Goal: Task Accomplishment & Management: Use online tool/utility

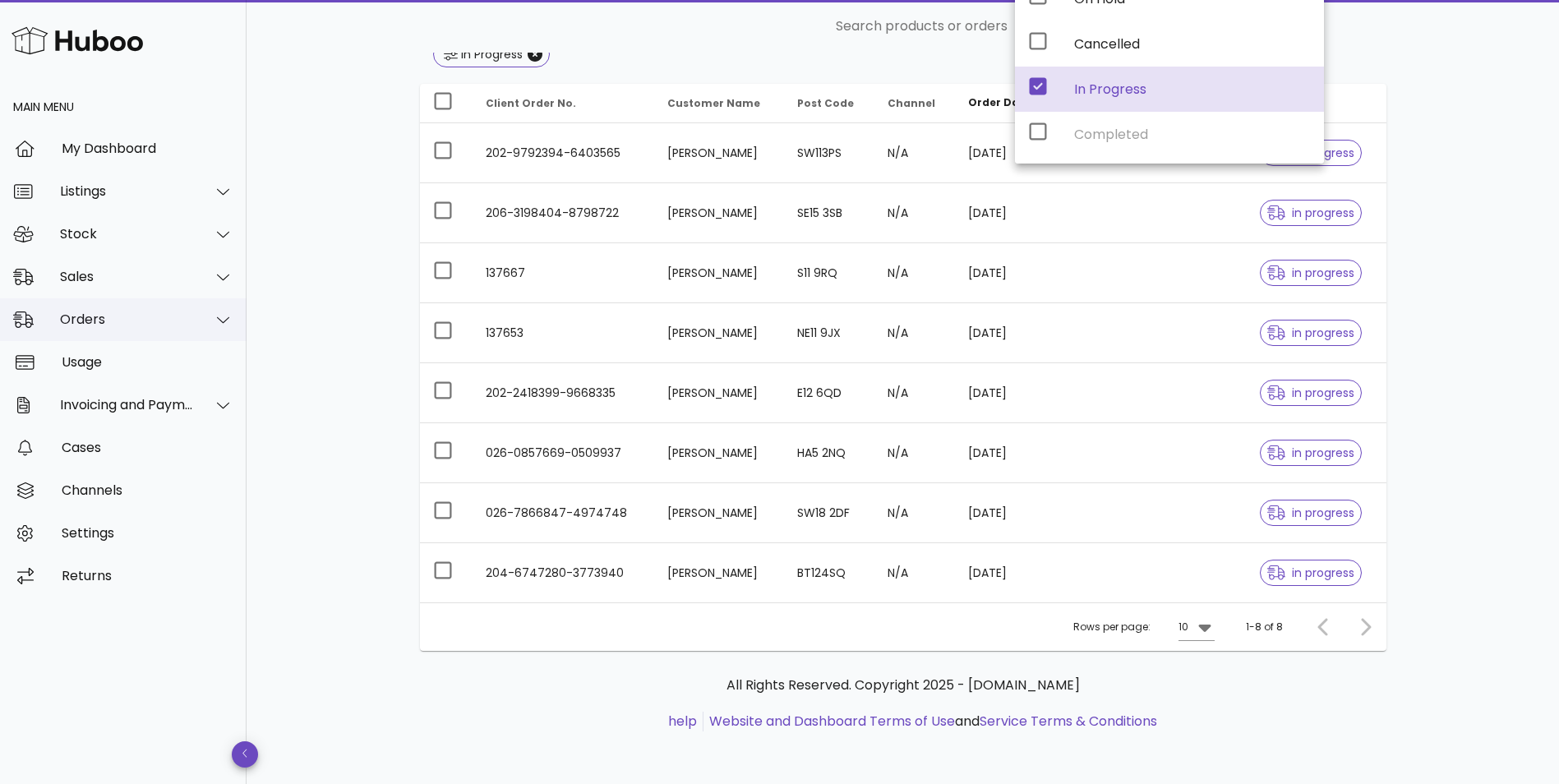
click at [84, 329] on div "Orders" at bounding box center [123, 319] width 246 height 43
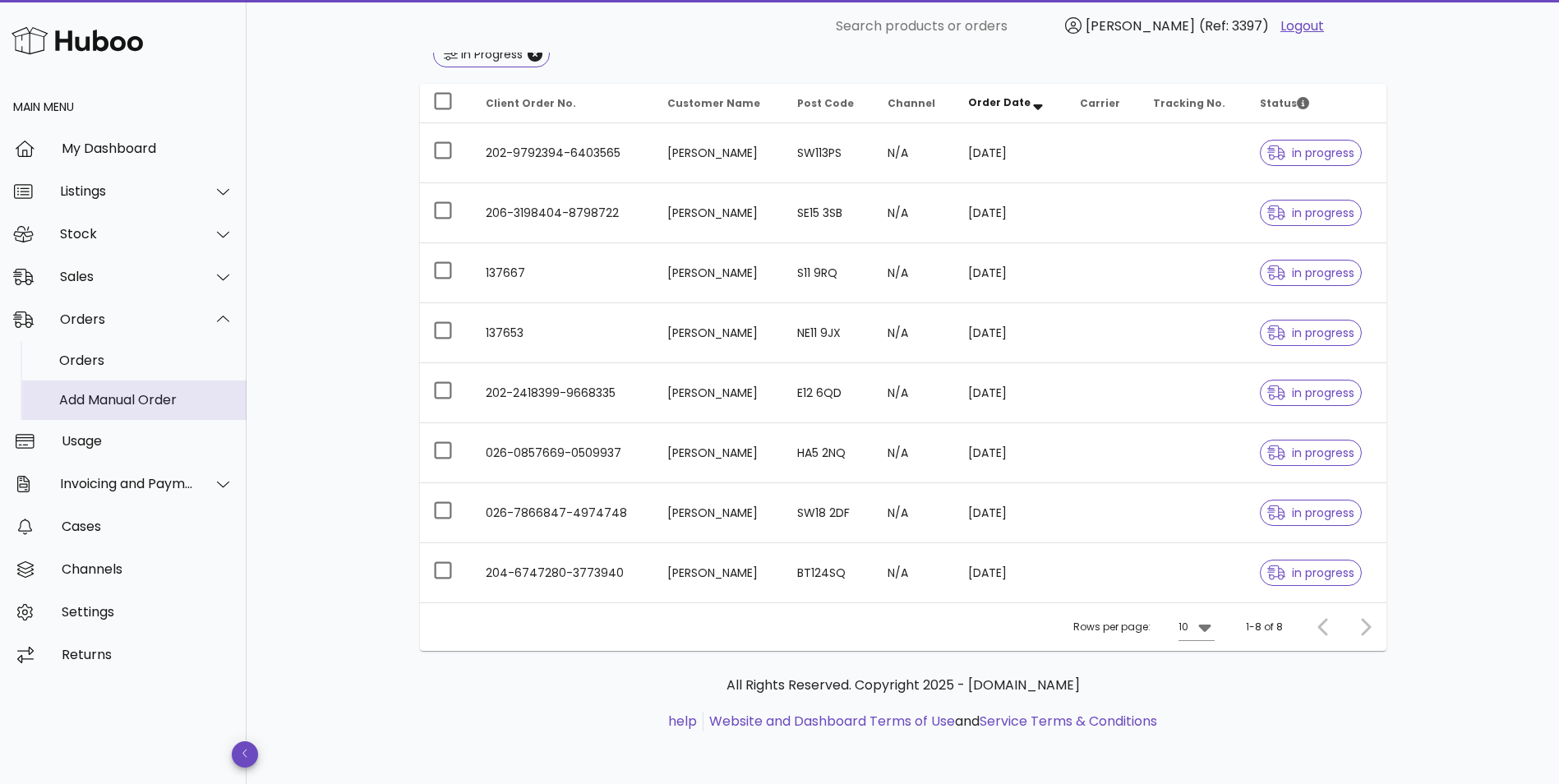
click at [81, 403] on div "Add Manual Order" at bounding box center [146, 399] width 174 height 15
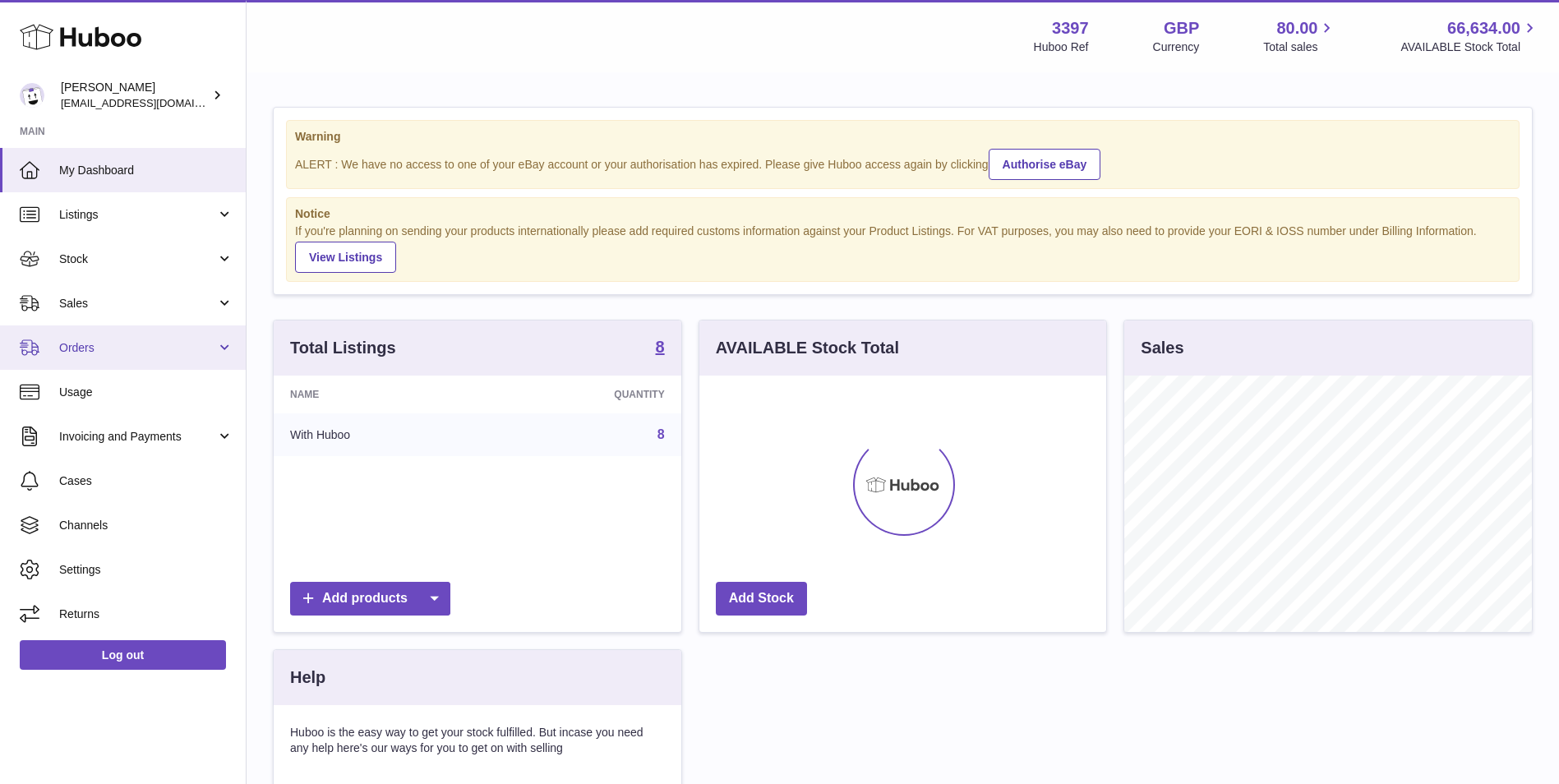
scroll to position [256, 407]
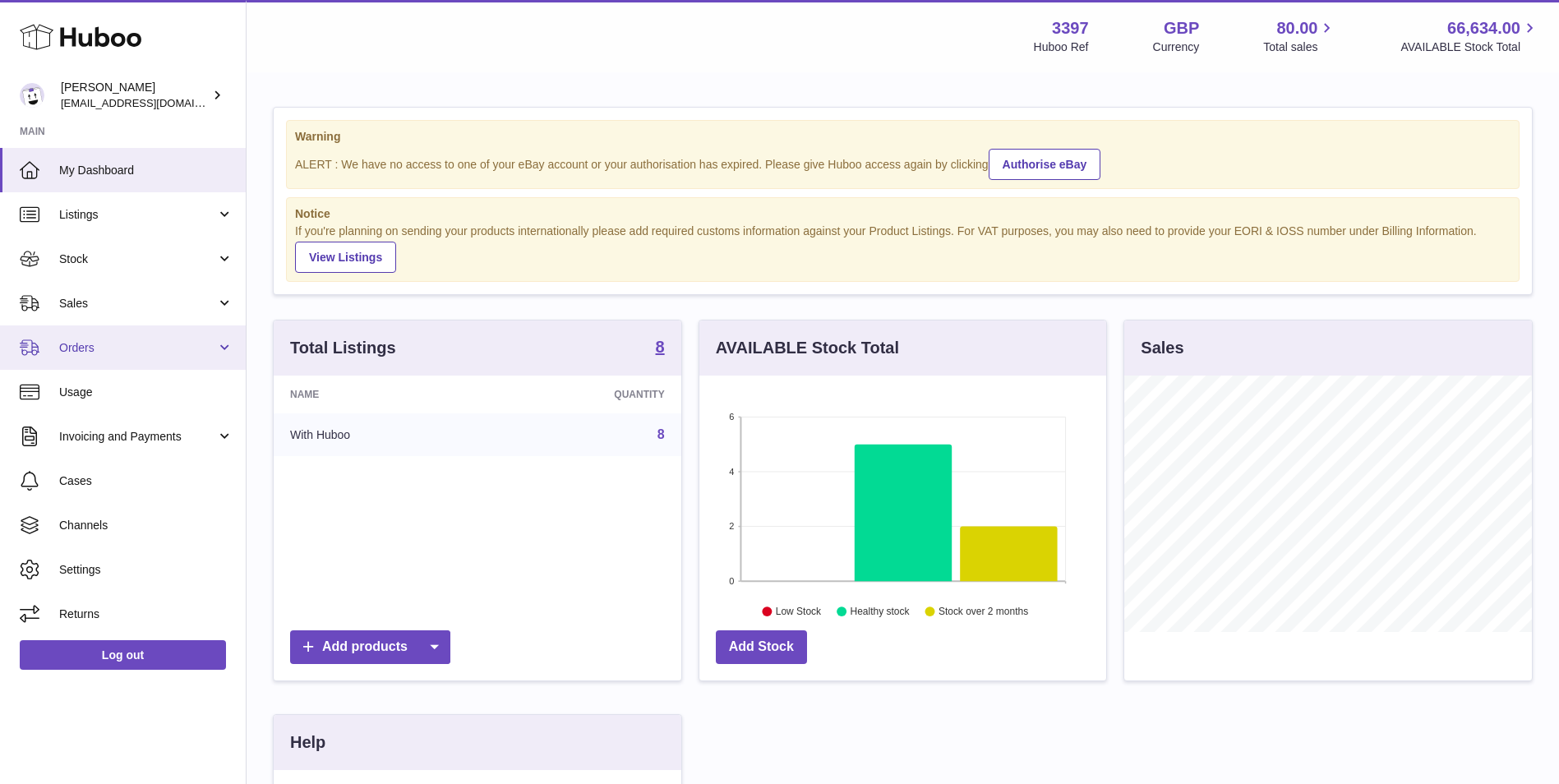
click at [137, 352] on span "Orders" at bounding box center [138, 347] width 157 height 15
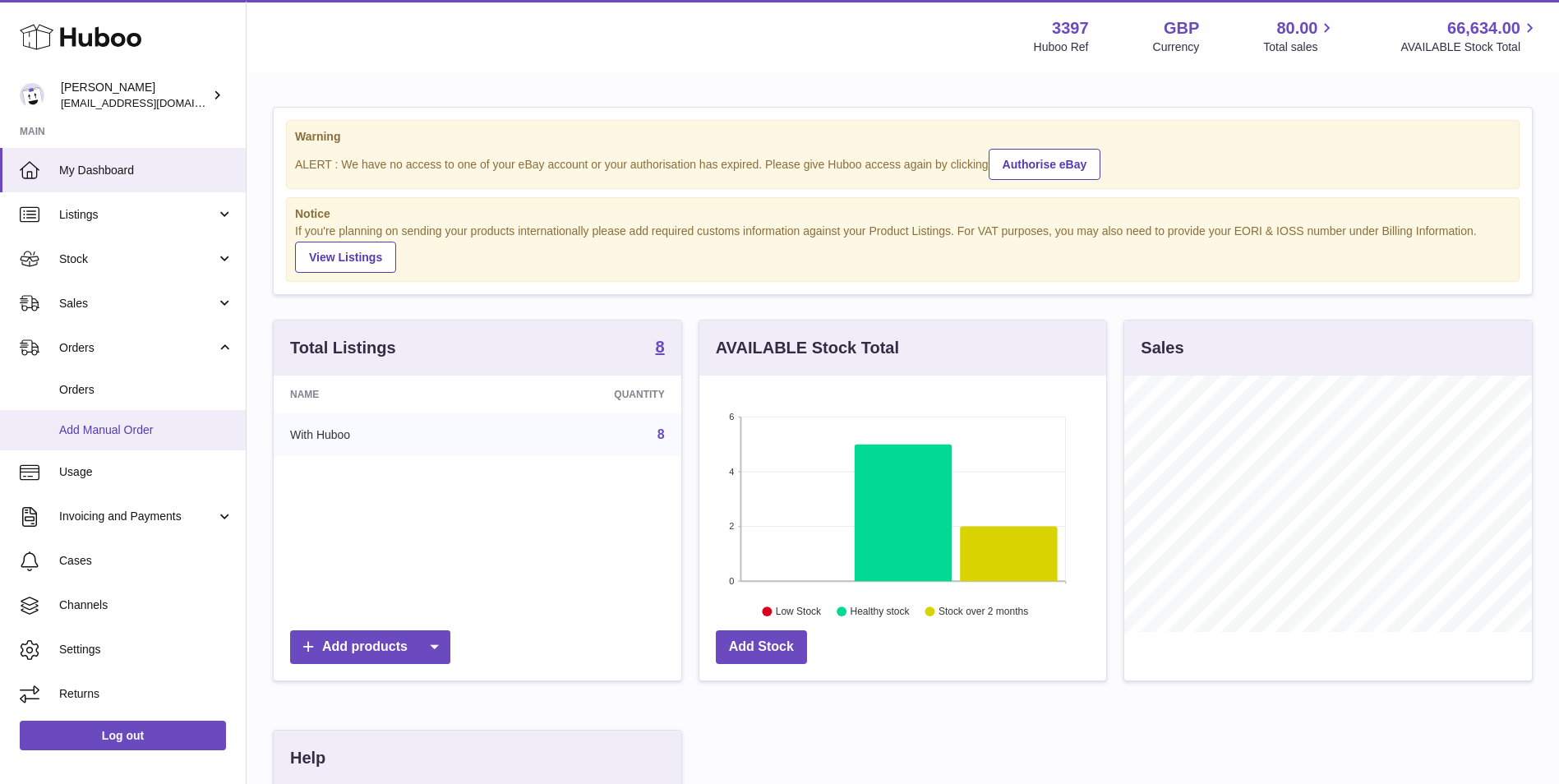
click at [114, 426] on span "Add Manual Order" at bounding box center [146, 429] width 174 height 15
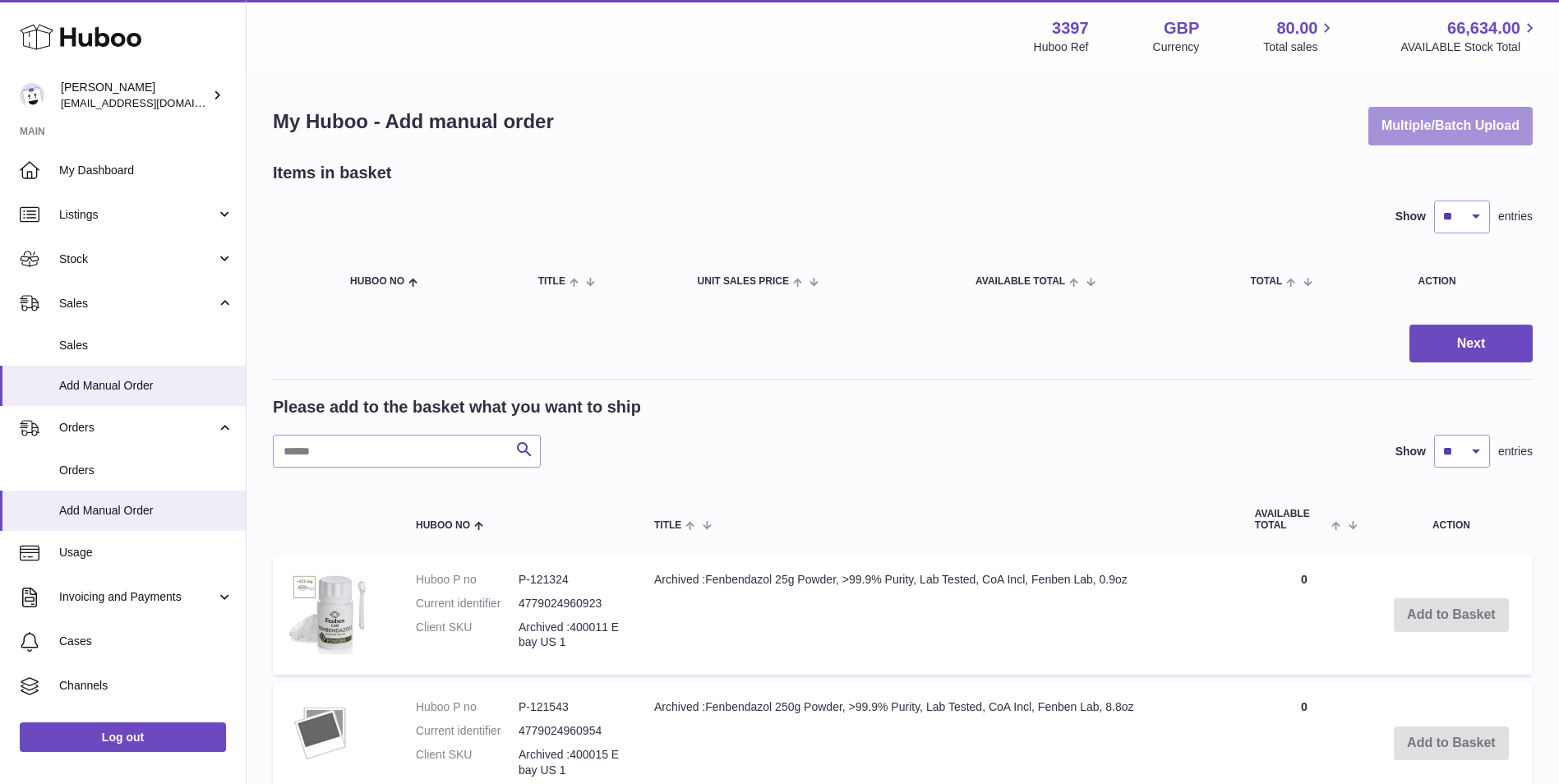
click at [1468, 132] on button "Multiple/Batch Upload" at bounding box center [1451, 126] width 164 height 38
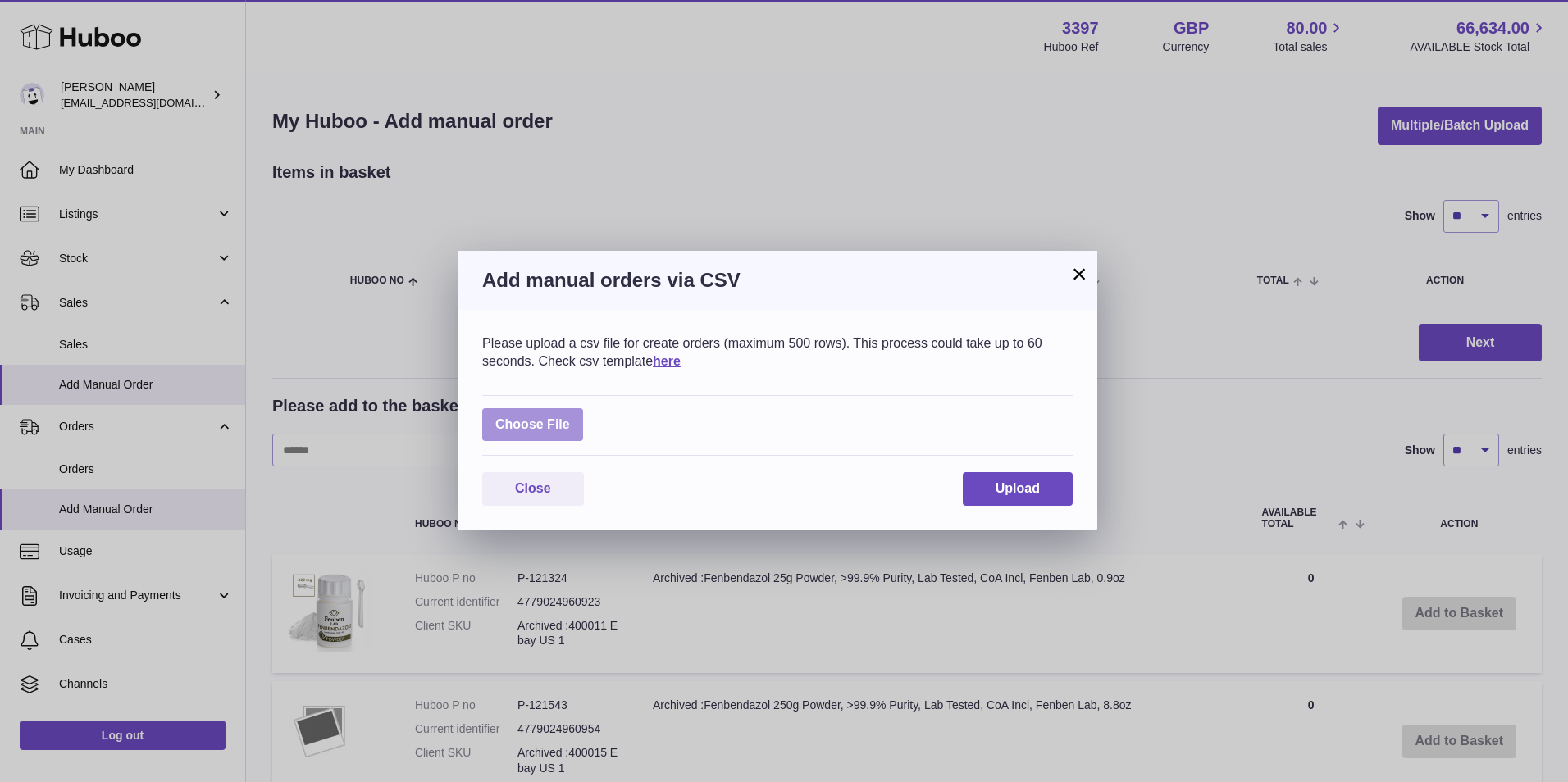
click at [548, 424] on label at bounding box center [532, 425] width 101 height 34
click at [570, 417] on input "file" at bounding box center [570, 416] width 1 height 1
type input "**********"
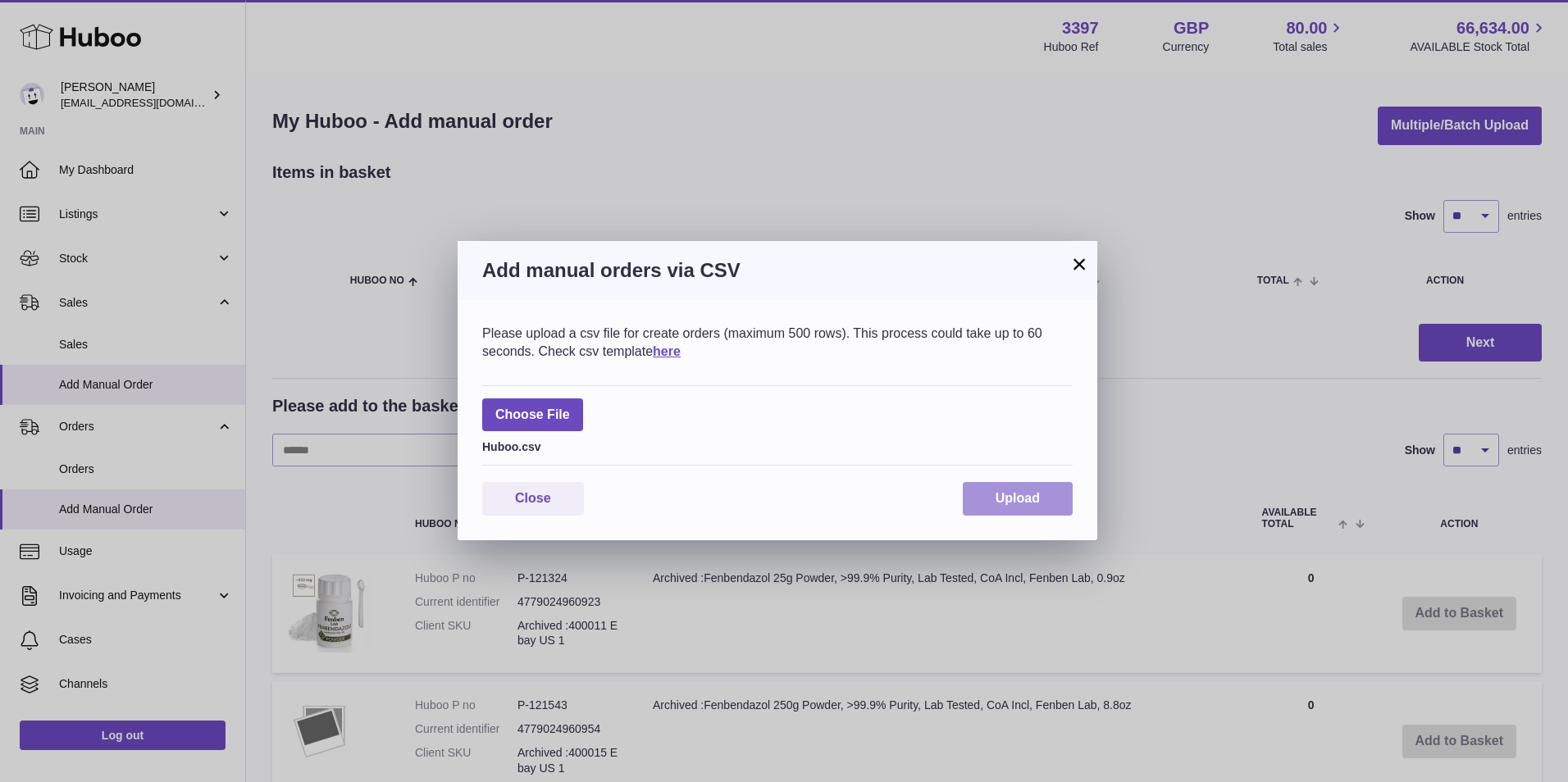
click at [1029, 501] on span "Upload" at bounding box center [1018, 497] width 45 height 14
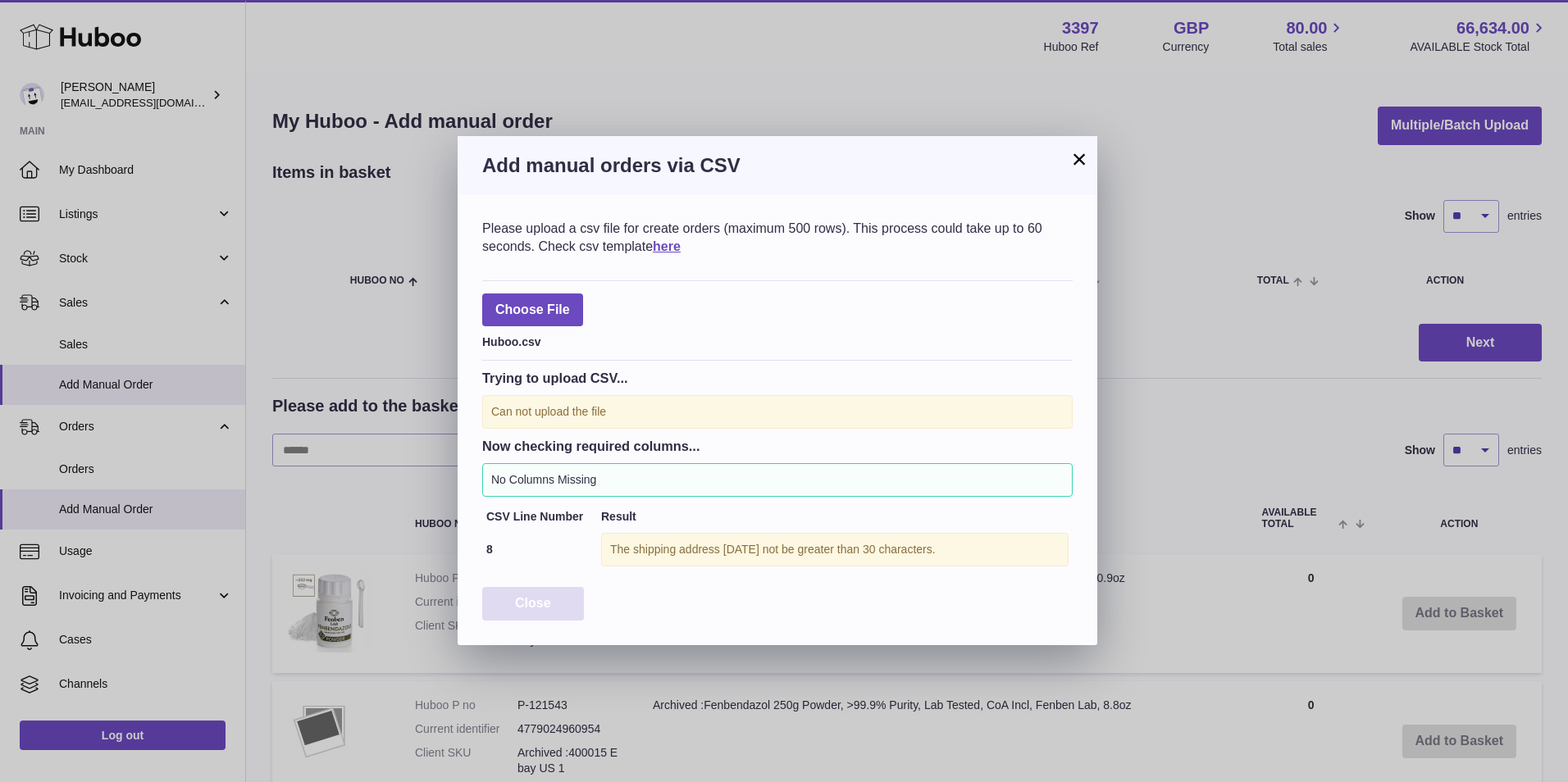
click at [537, 606] on span "Close" at bounding box center [533, 602] width 36 height 14
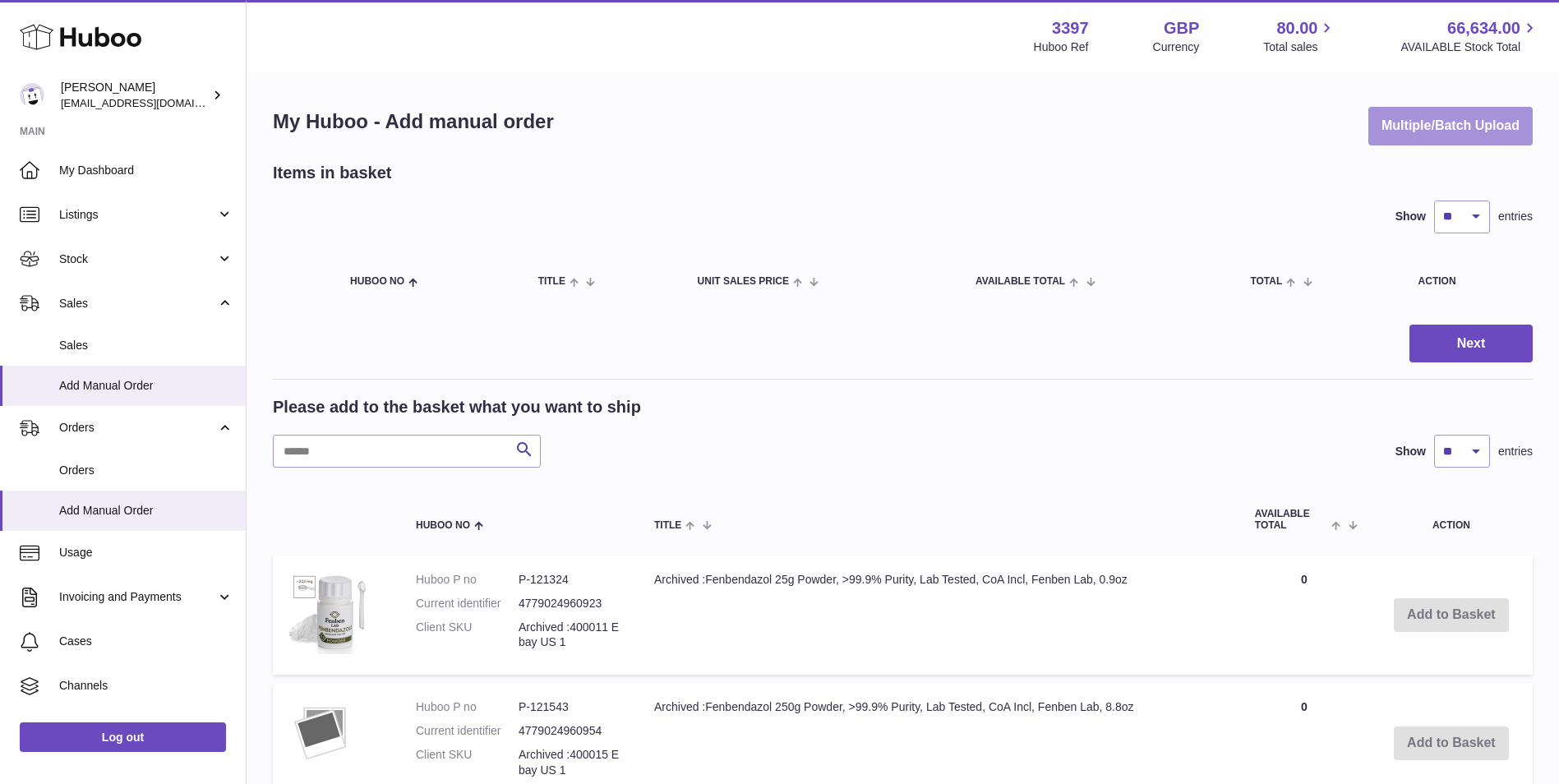
click at [1445, 119] on button "Multiple/Batch Upload" at bounding box center [1451, 126] width 164 height 38
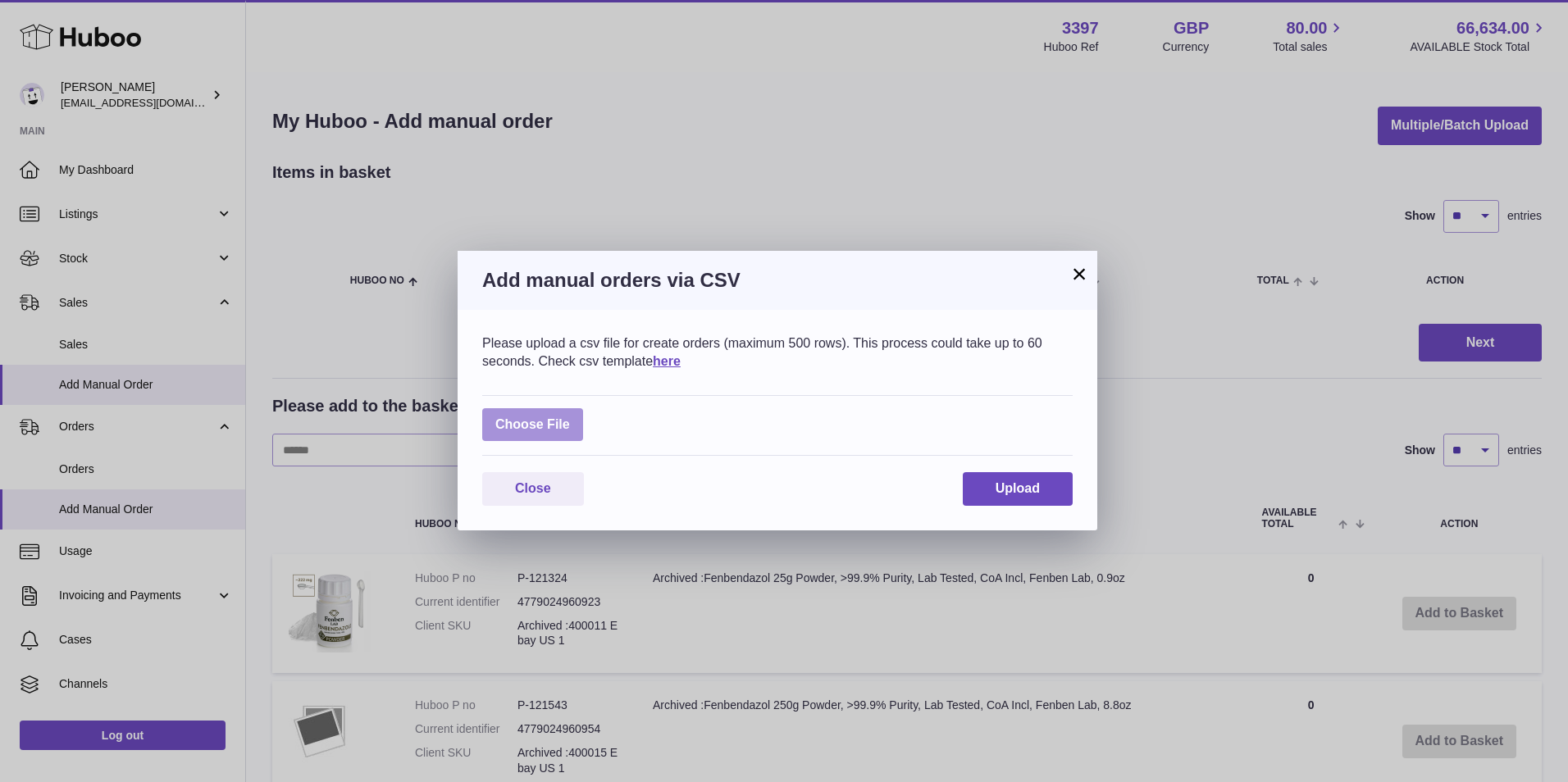
click at [529, 426] on label at bounding box center [532, 425] width 101 height 34
click at [570, 417] on input "file" at bounding box center [570, 416] width 1 height 1
type input "**********"
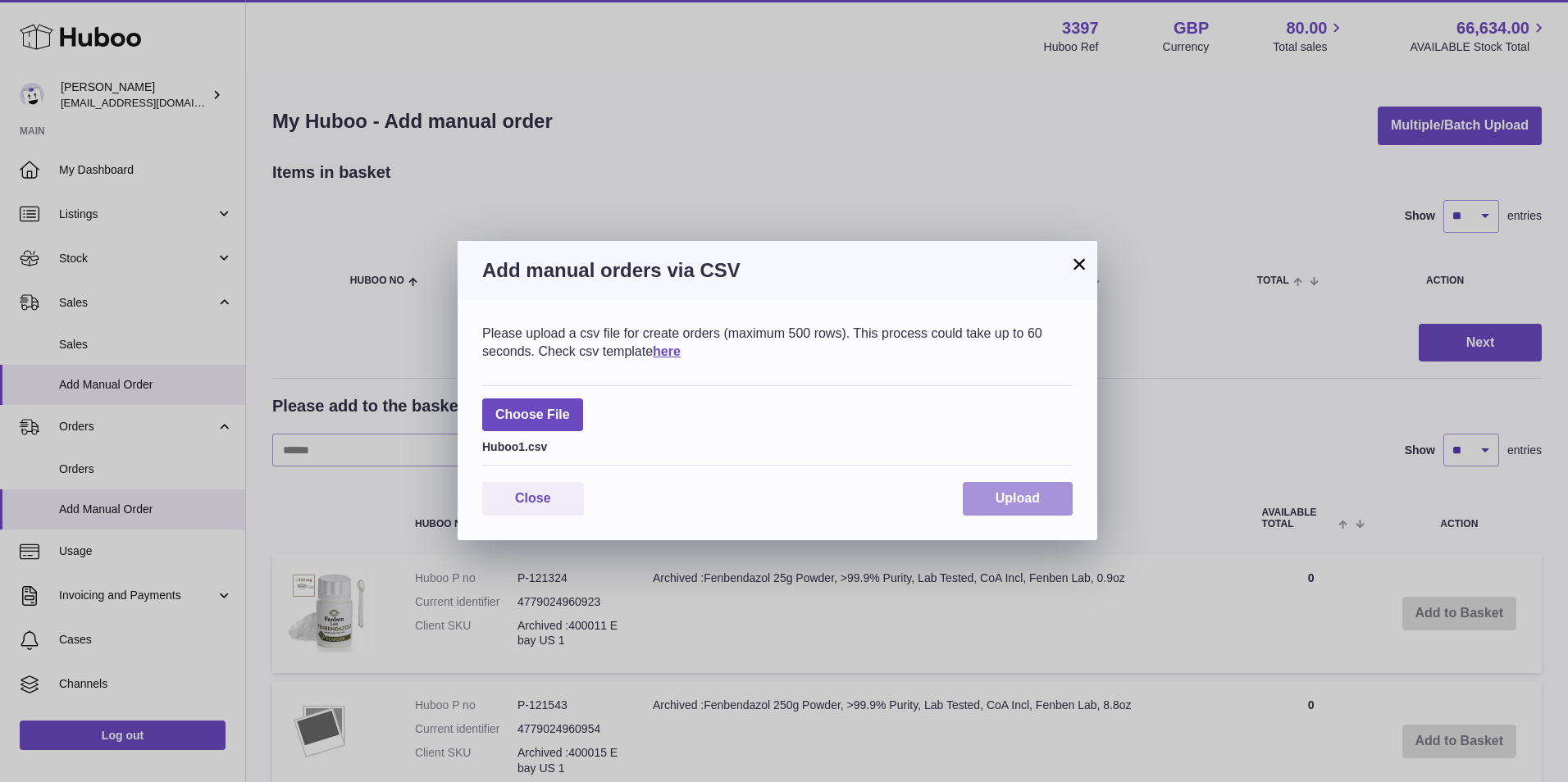
click at [1000, 498] on span "Upload" at bounding box center [1018, 497] width 45 height 14
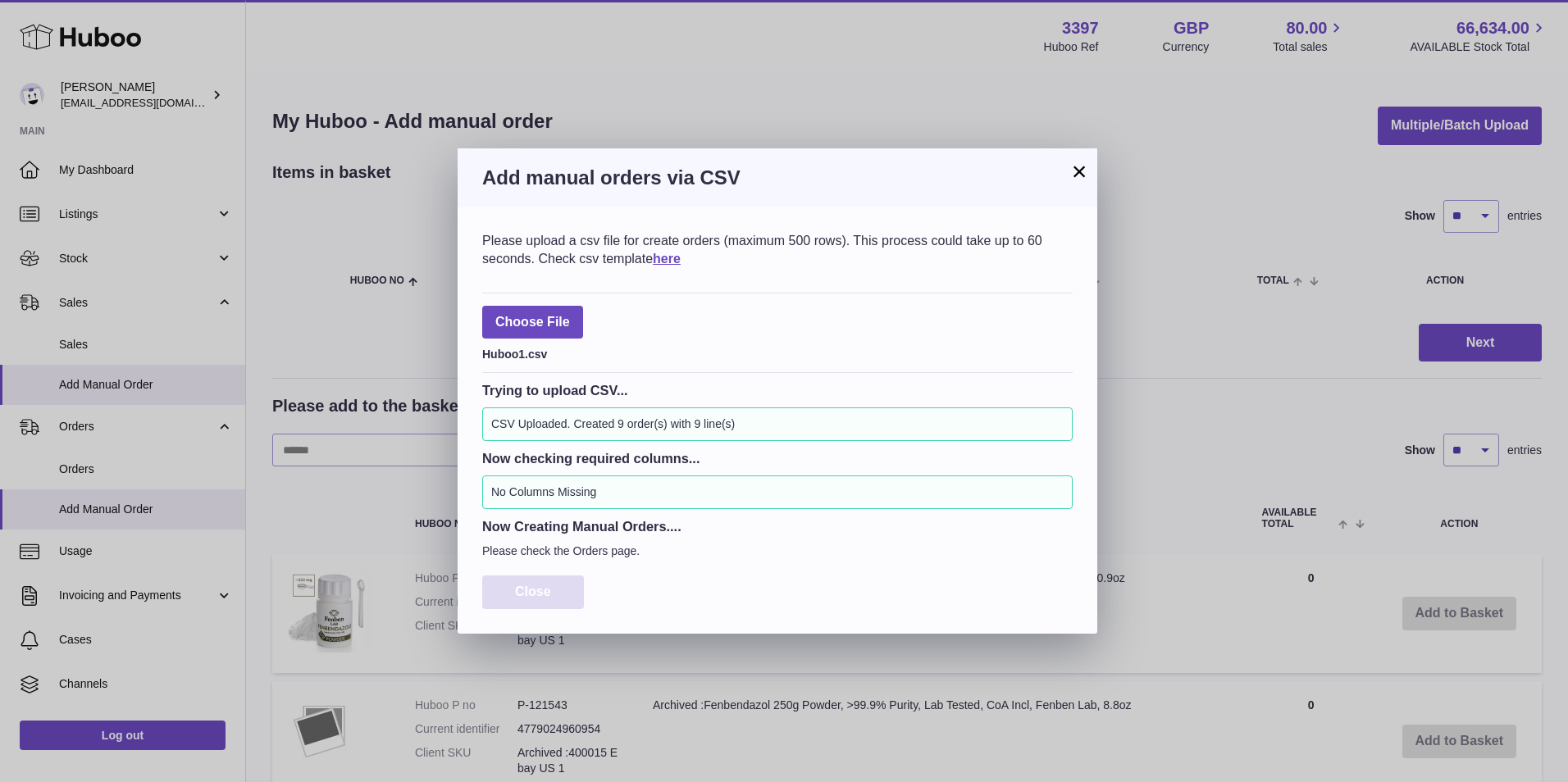
drag, startPoint x: 529, startPoint y: 602, endPoint x: 522, endPoint y: 590, distance: 13.9
click at [530, 602] on button "Close" at bounding box center [533, 592] width 102 height 34
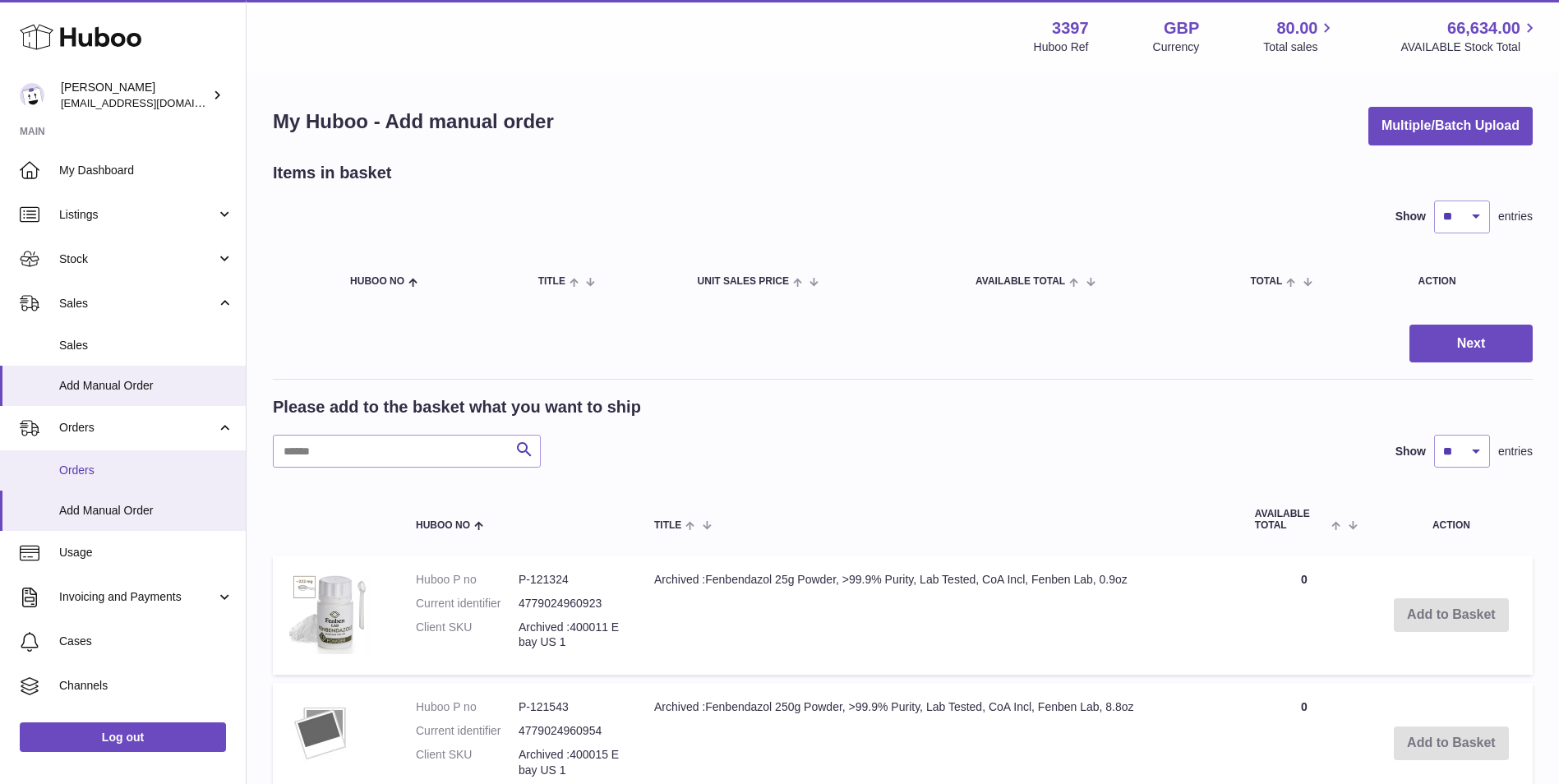
click at [88, 486] on link "Orders" at bounding box center [123, 470] width 246 height 40
